Goal: Information Seeking & Learning: Learn about a topic

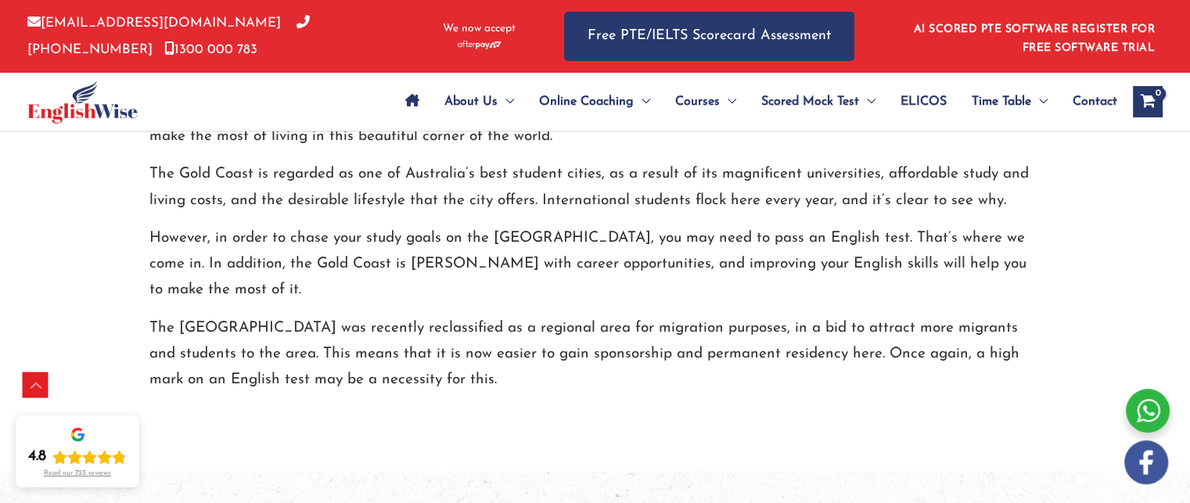
scroll to position [1880, 0]
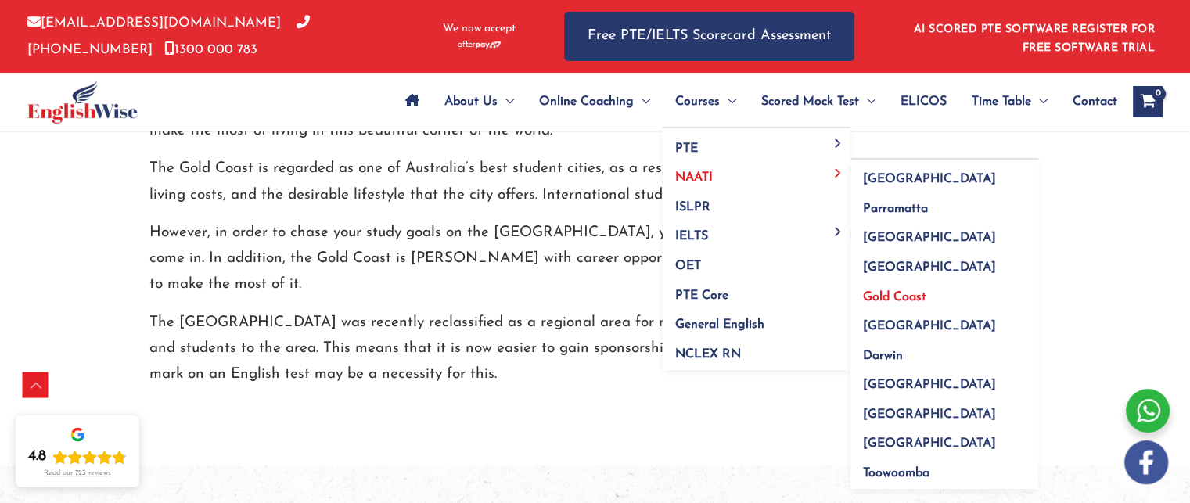
click at [870, 289] on link "Gold Coast" at bounding box center [944, 292] width 188 height 30
click at [871, 293] on span "Gold Coast" at bounding box center [894, 297] width 63 height 13
click at [894, 295] on span "Gold Coast" at bounding box center [894, 297] width 63 height 13
click at [902, 292] on span "Gold Coast" at bounding box center [894, 297] width 63 height 13
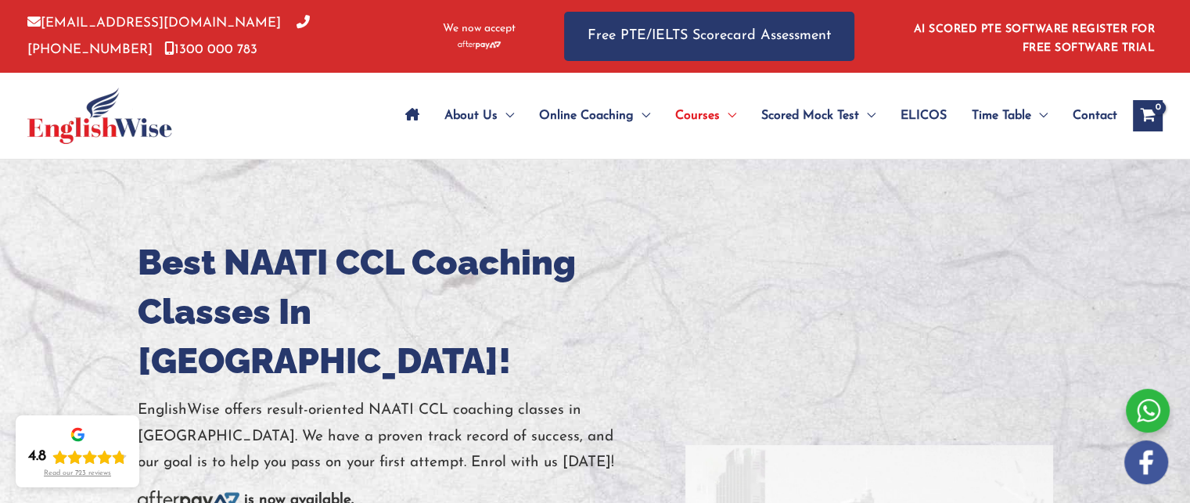
scroll to position [27, 0]
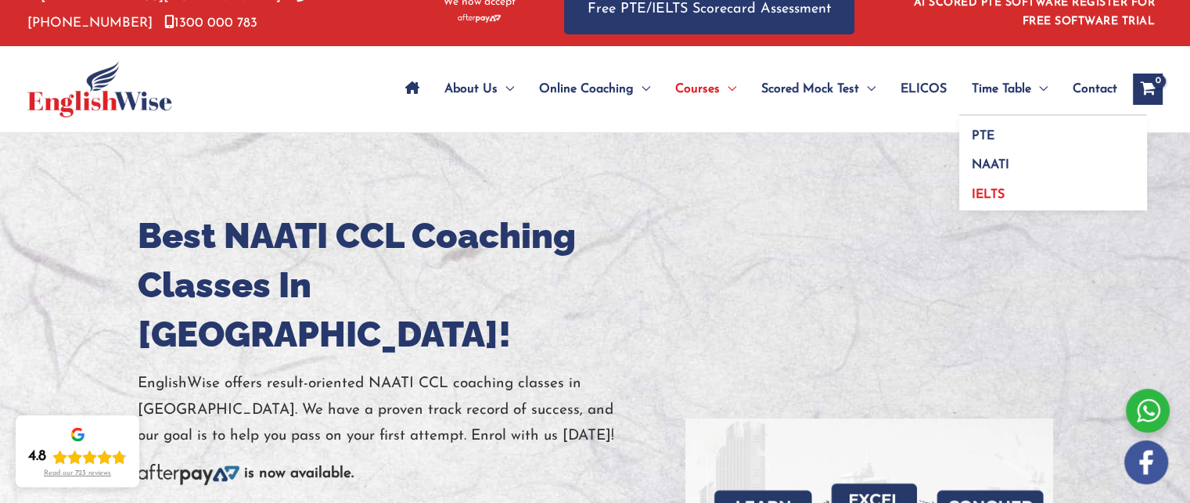
click at [979, 189] on span "IELTS" at bounding box center [988, 195] width 33 height 13
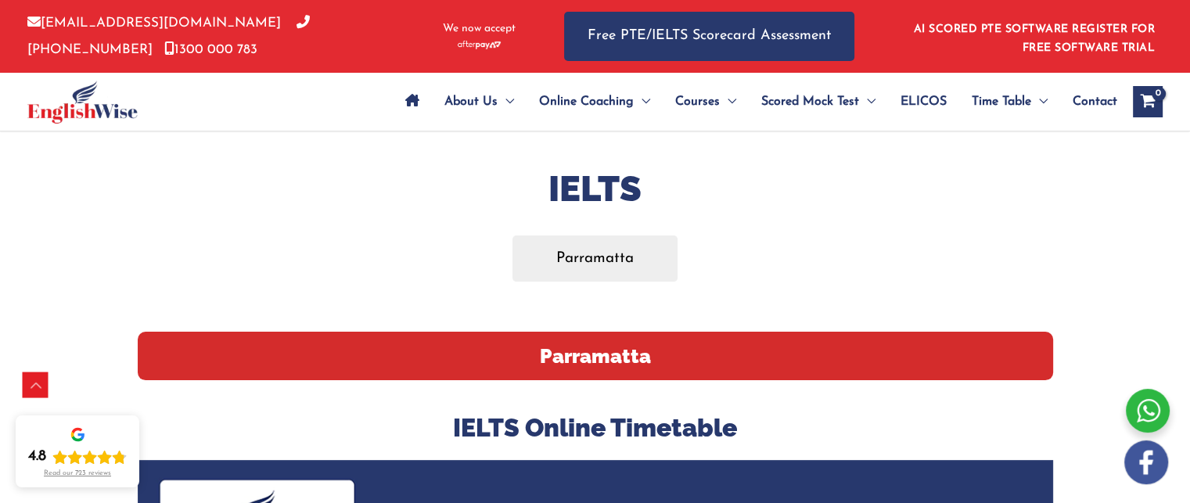
scroll to position [287, 0]
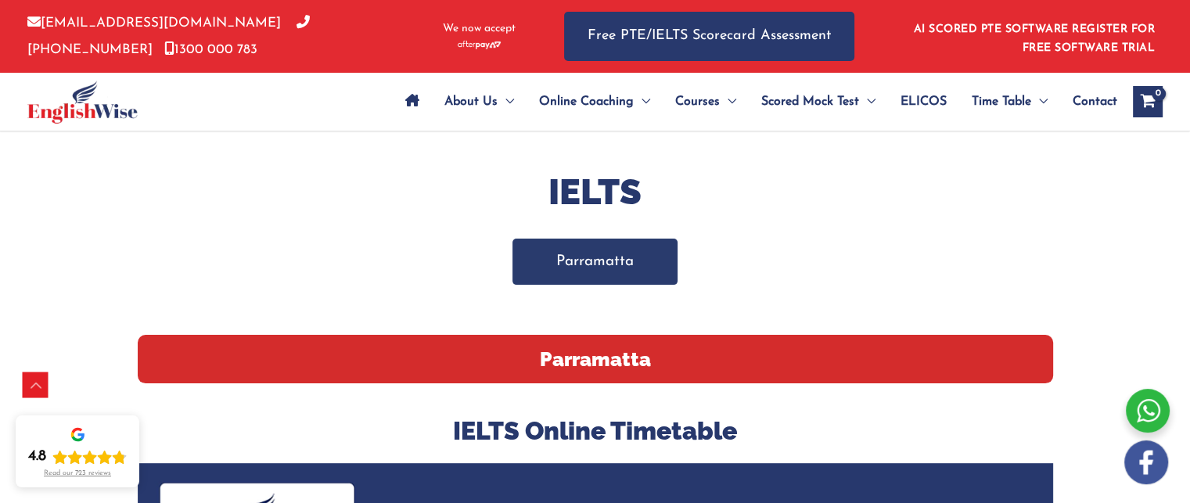
click at [652, 259] on link "Parramatta" at bounding box center [594, 262] width 165 height 46
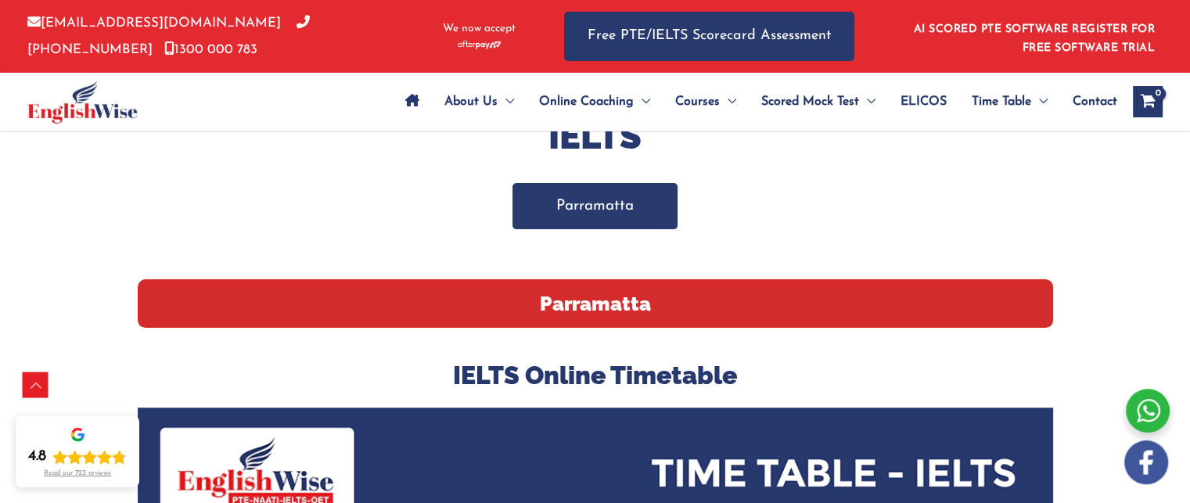
scroll to position [341, 0]
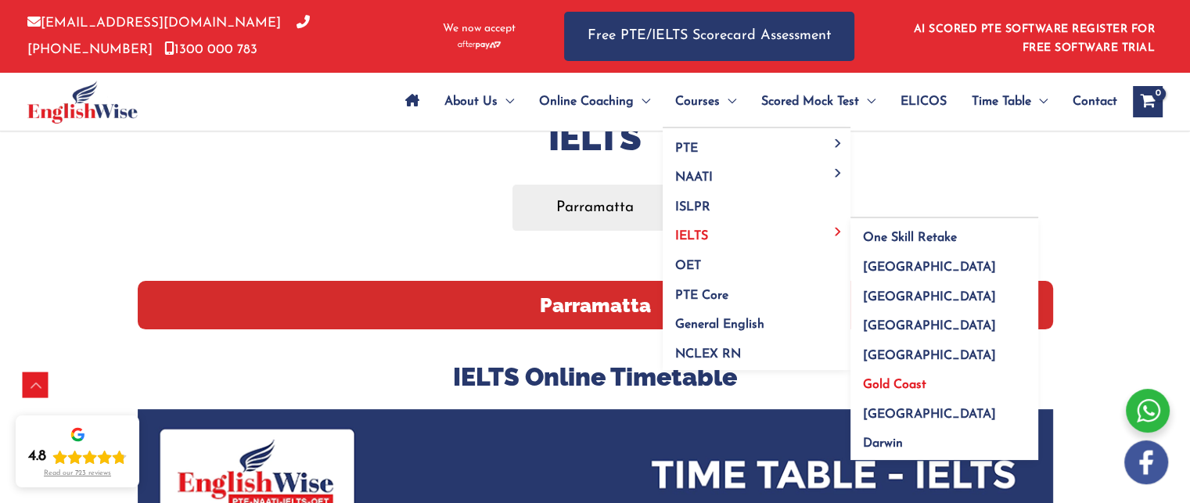
click at [878, 382] on span "Gold Coast" at bounding box center [894, 385] width 63 height 13
click at [897, 379] on span "Gold Coast" at bounding box center [894, 385] width 63 height 13
